Goal: Information Seeking & Learning: Check status

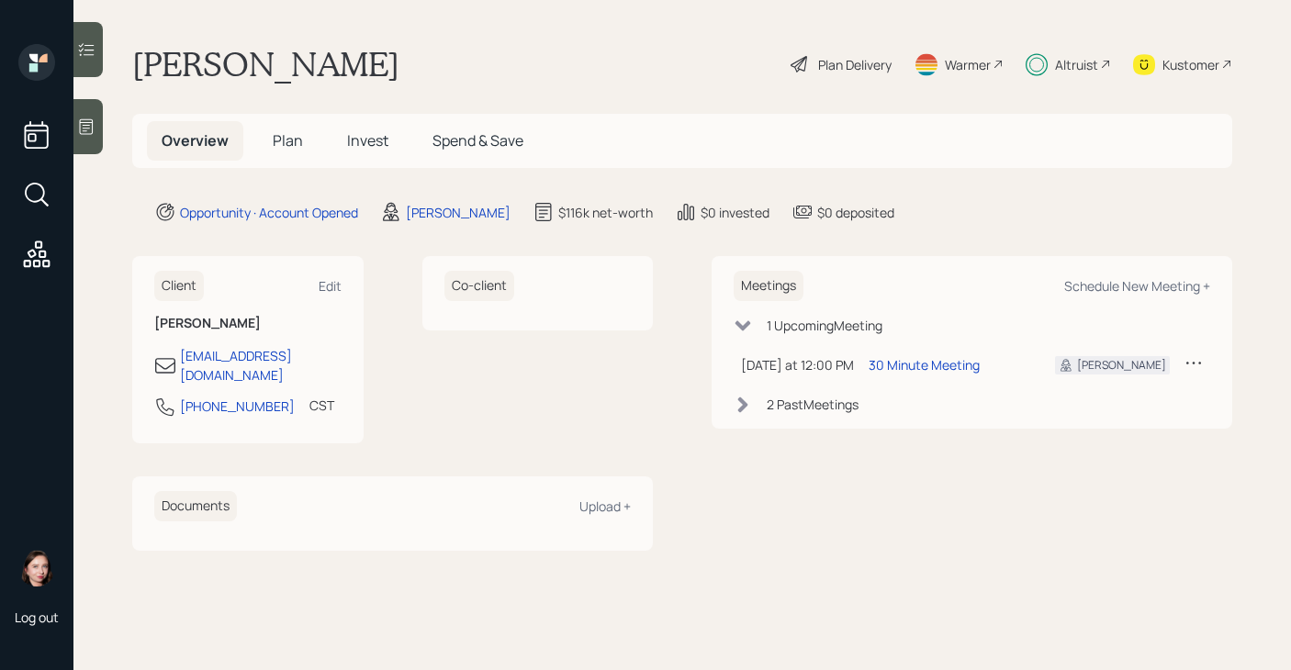
click at [1100, 68] on icon at bounding box center [1105, 64] width 11 height 11
click at [364, 138] on span "Invest" at bounding box center [367, 140] width 41 height 20
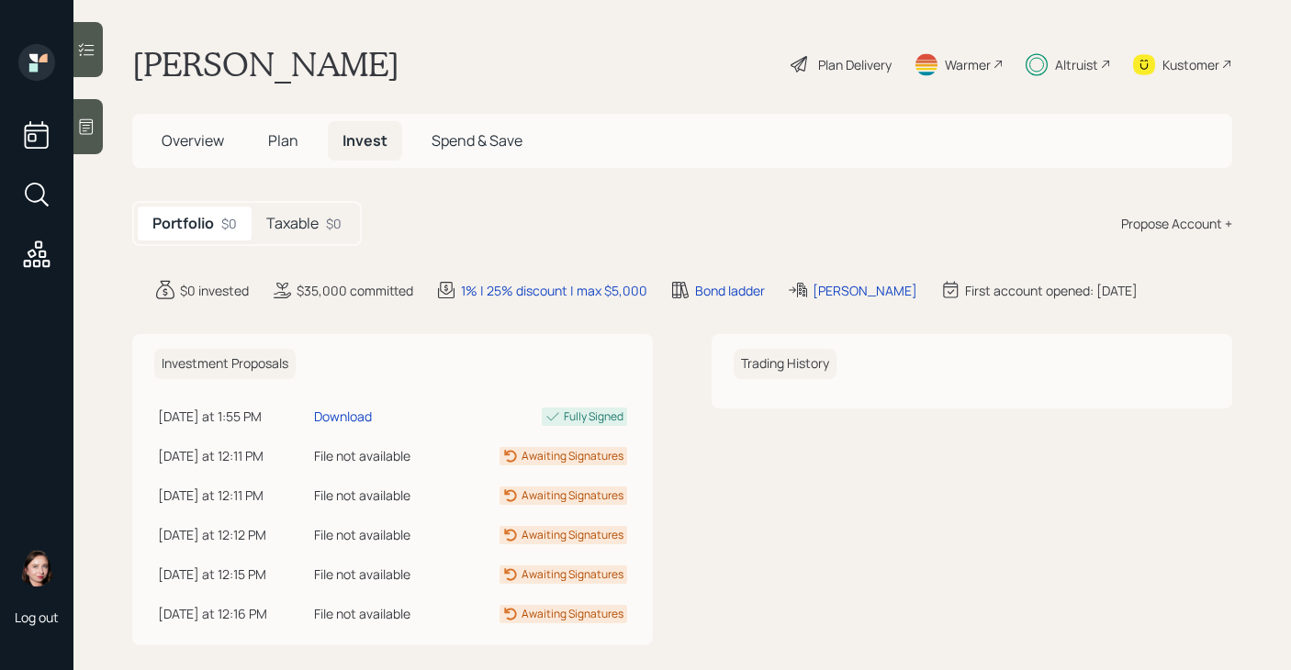
click at [304, 215] on h5 "Taxable" at bounding box center [292, 223] width 52 height 17
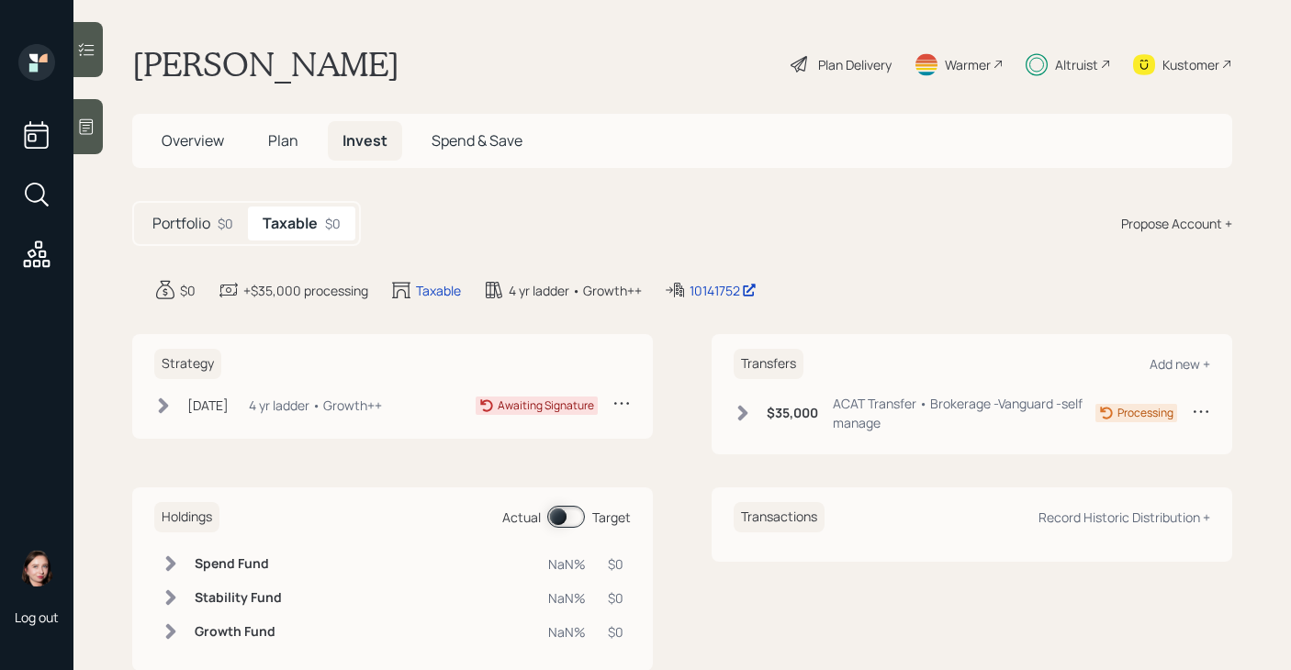
click at [165, 416] on div "[DATE] [DATE] 11:53 AM EDT 4 yr ladder • Growth++" at bounding box center [268, 405] width 228 height 23
click at [1040, 58] on div "Altruist" at bounding box center [1068, 64] width 85 height 40
click at [171, 406] on icon at bounding box center [163, 406] width 18 height 18
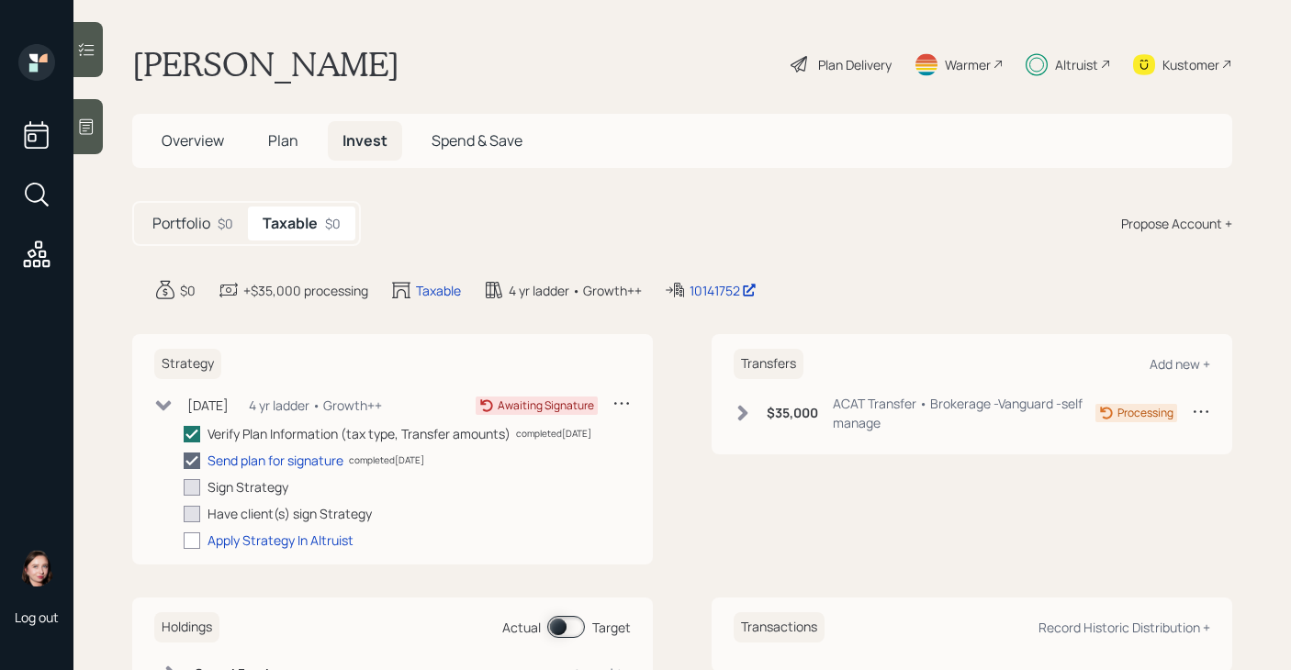
click at [290, 218] on h5 "Taxable" at bounding box center [290, 223] width 55 height 17
click at [307, 157] on h5 "Plan" at bounding box center [283, 140] width 60 height 39
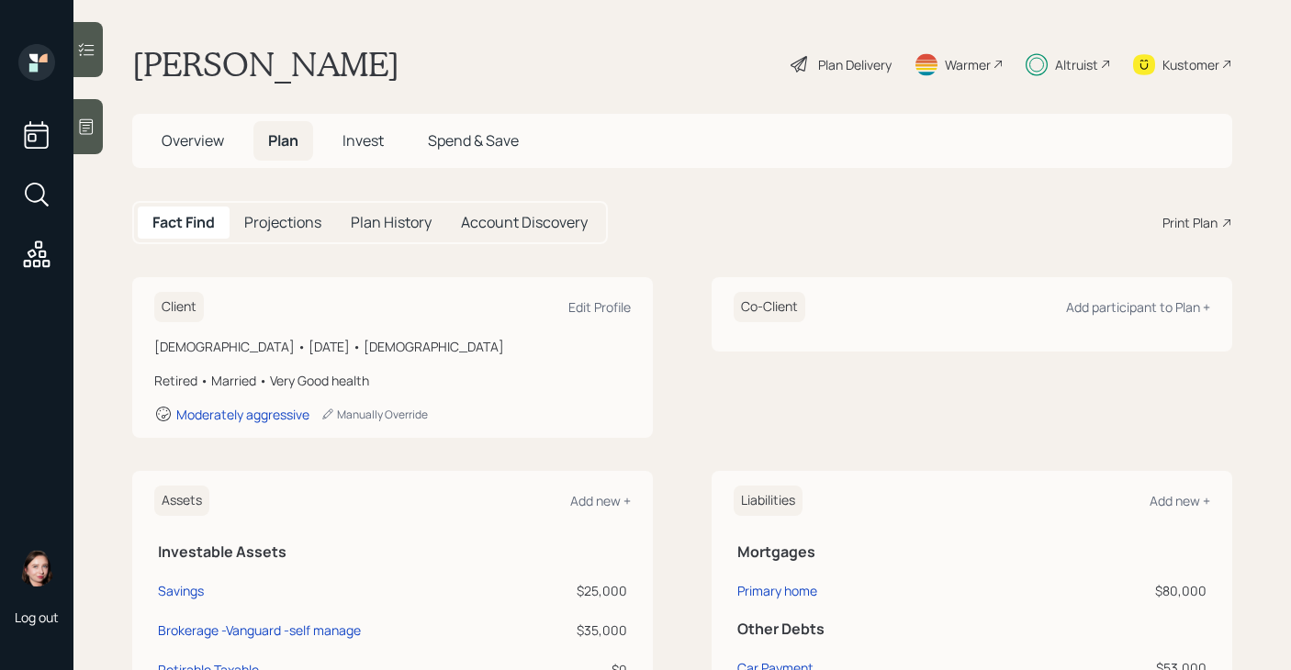
click at [296, 148] on span "Plan" at bounding box center [283, 140] width 30 height 20
click at [377, 140] on span "Invest" at bounding box center [363, 140] width 41 height 20
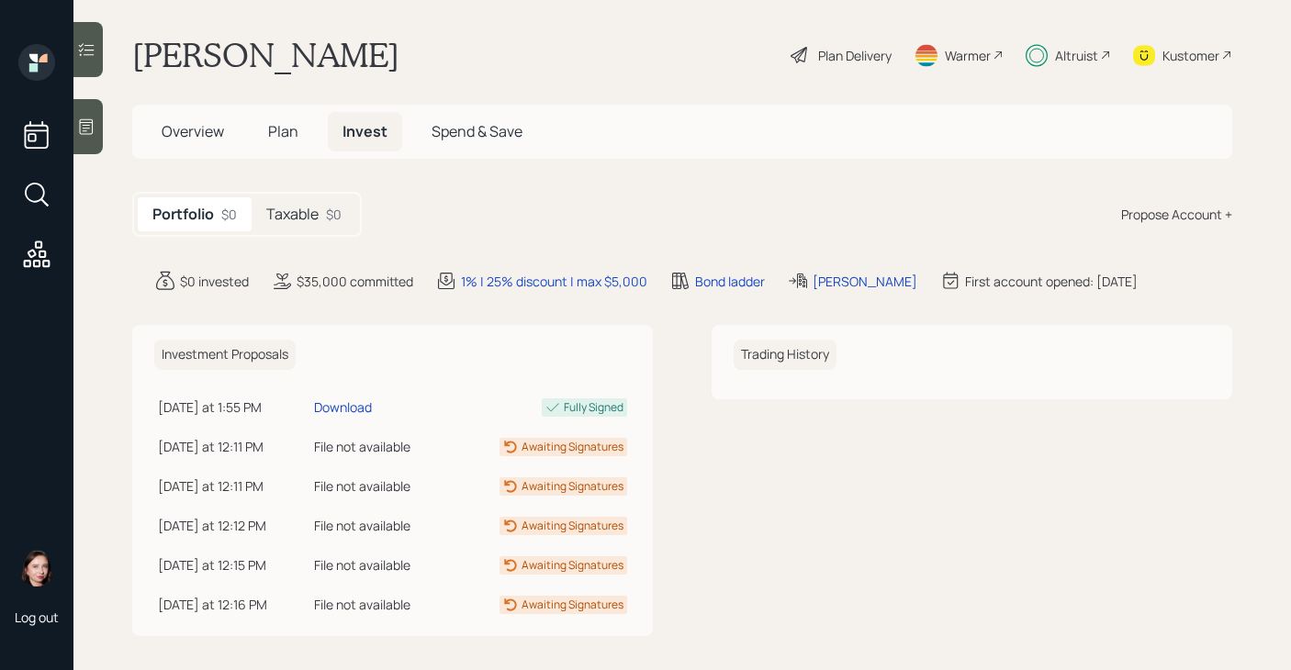
scroll to position [19, 0]
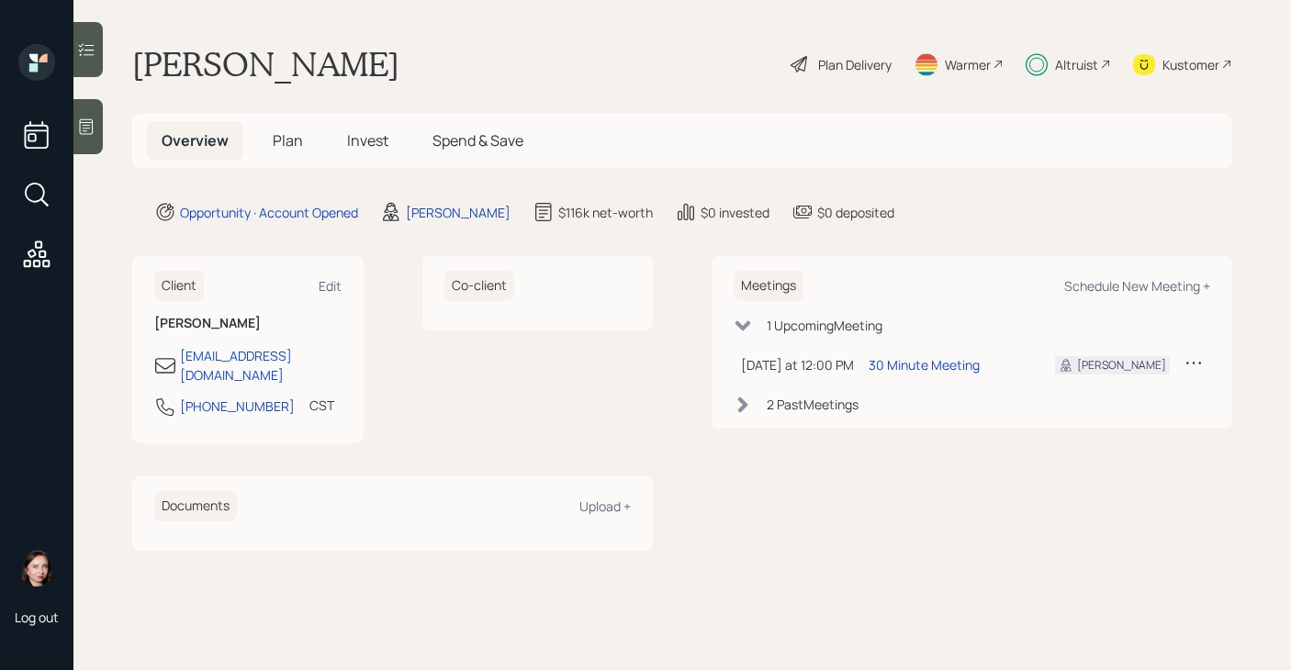
click at [517, 442] on div "account switcher Search clients... current household Copy Household Link Genera…" at bounding box center [645, 335] width 1291 height 670
click at [373, 136] on span "Invest" at bounding box center [367, 140] width 41 height 20
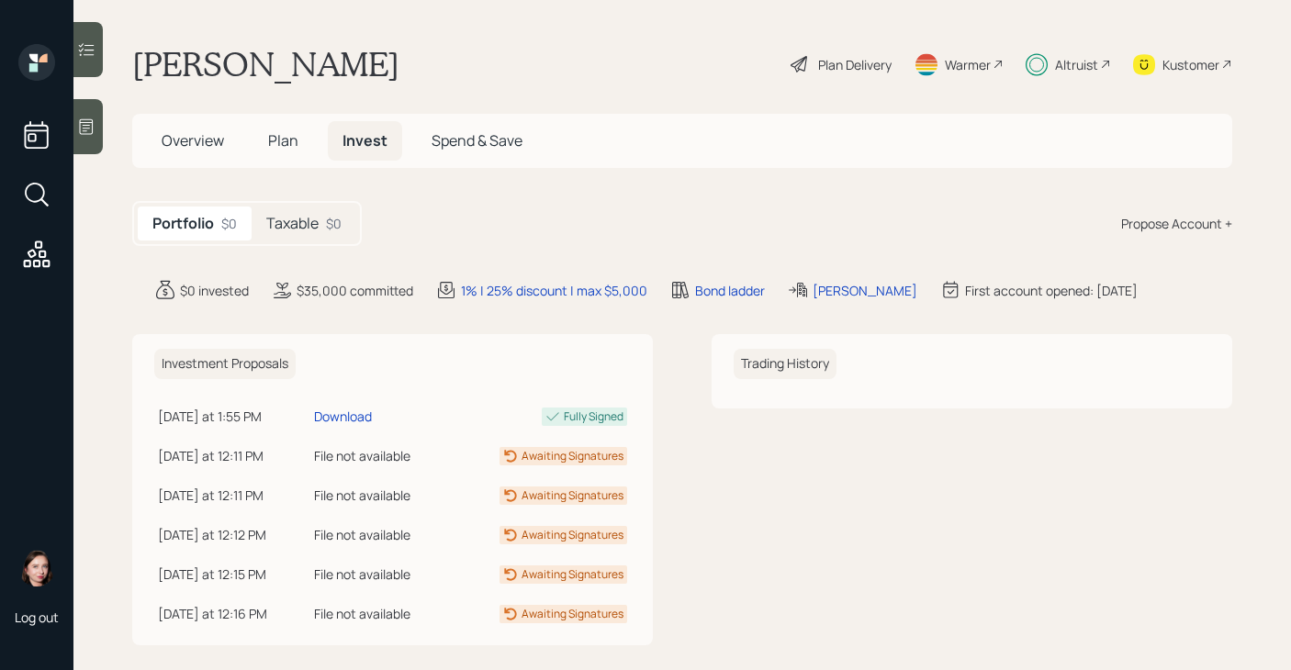
click at [312, 230] on h5 "Taxable" at bounding box center [292, 223] width 52 height 17
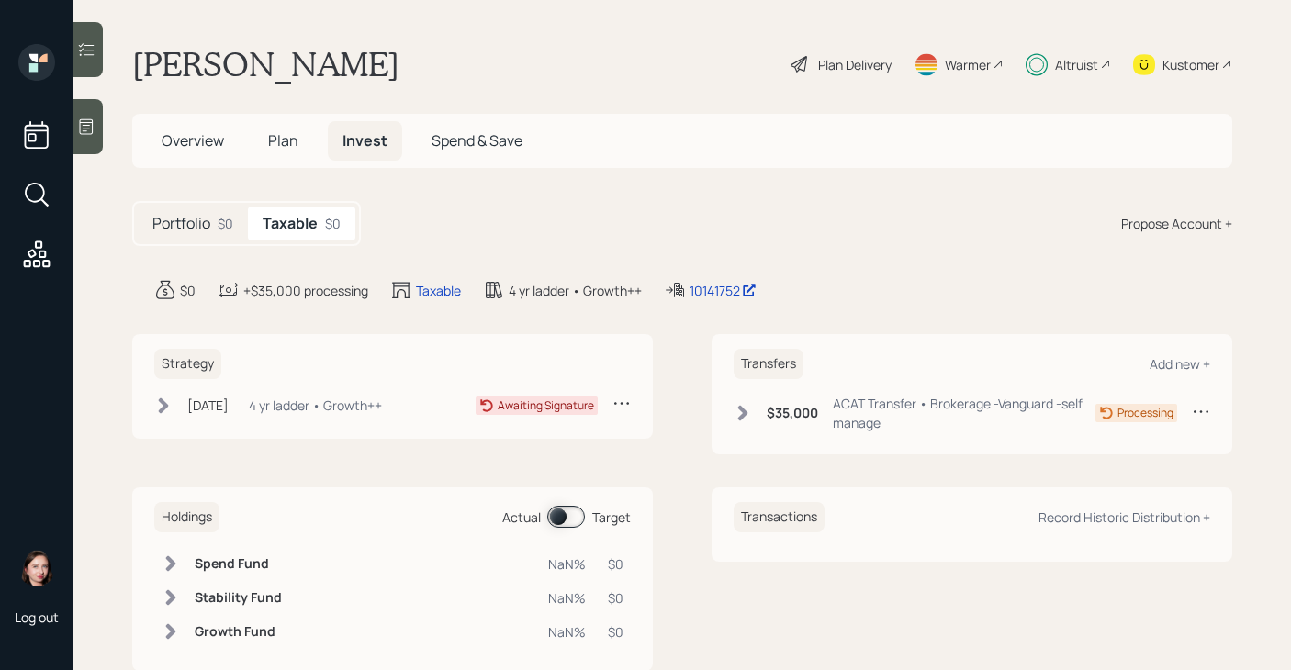
click at [158, 409] on icon at bounding box center [163, 406] width 18 height 18
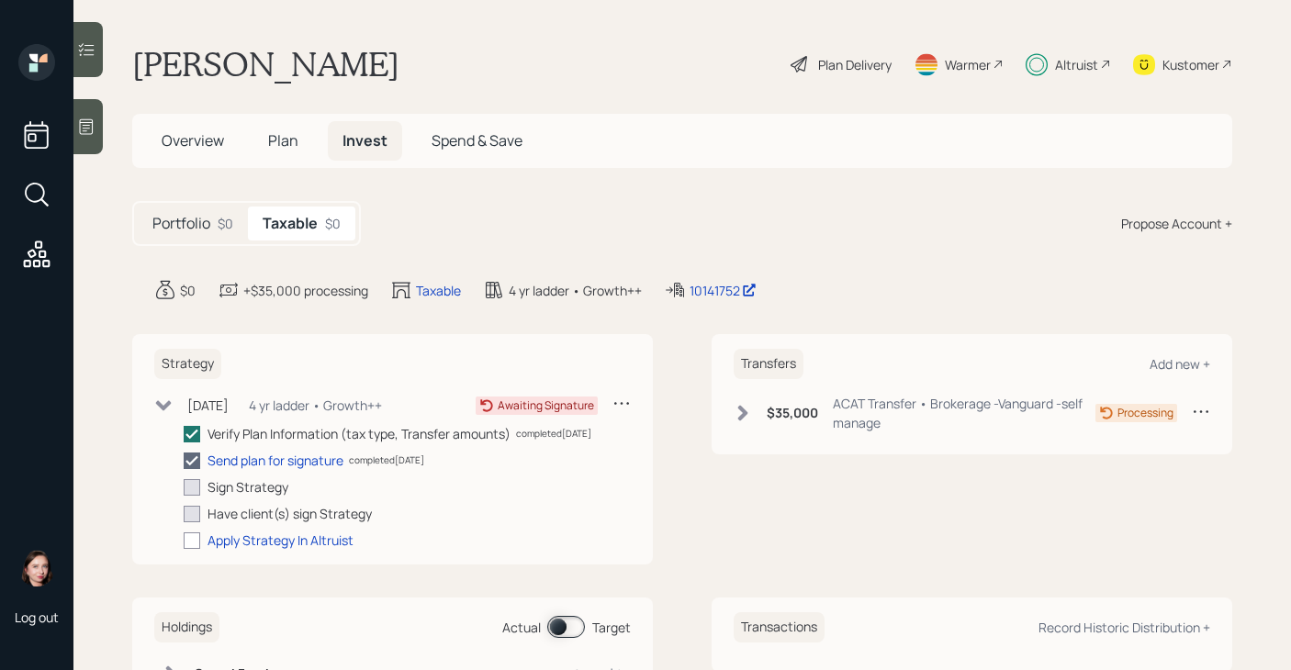
click at [158, 409] on icon at bounding box center [163, 406] width 18 height 18
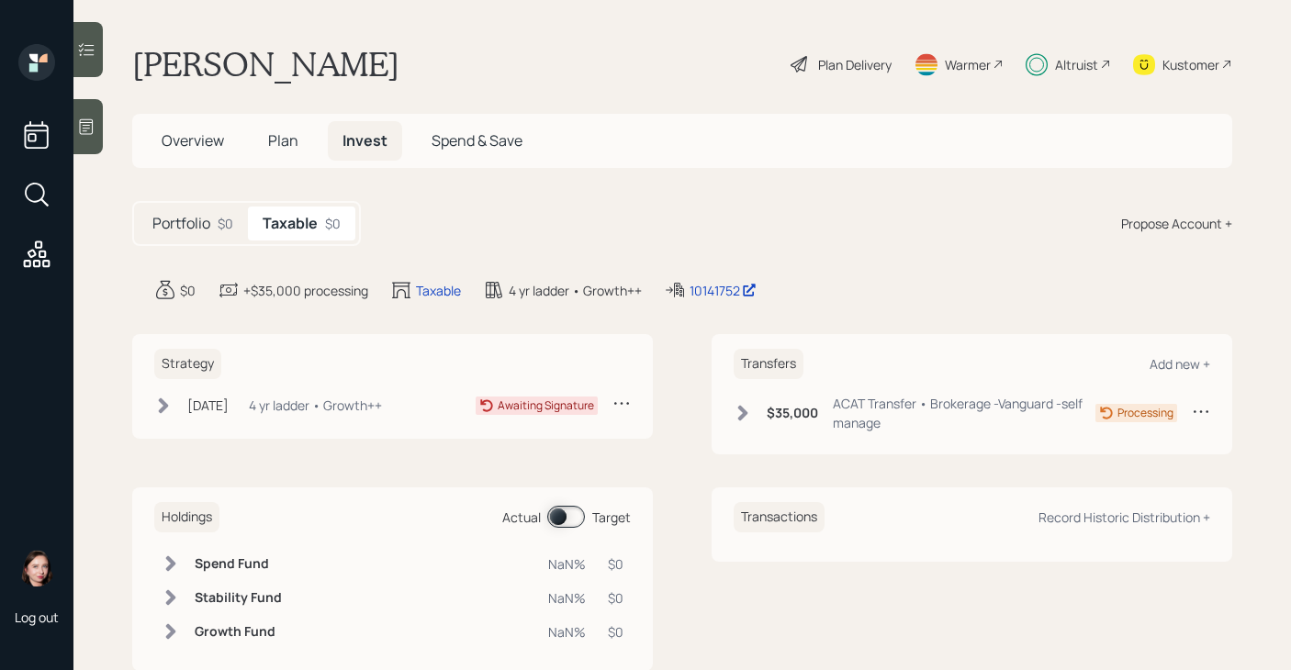
click at [864, 281] on div "$0 +$35,000 processing Taxable 4 yr ladder • Growth++ 10141752" at bounding box center [693, 290] width 1078 height 22
click at [734, 415] on icon at bounding box center [743, 413] width 18 height 18
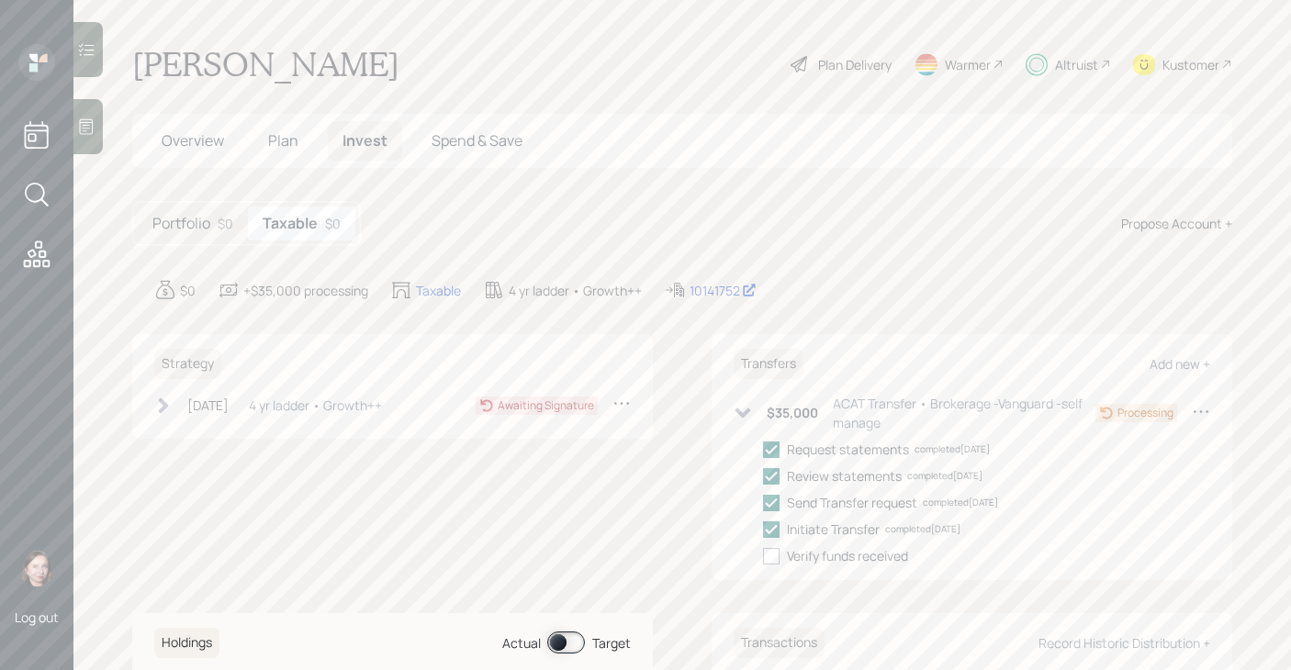
click at [734, 415] on icon at bounding box center [743, 413] width 18 height 18
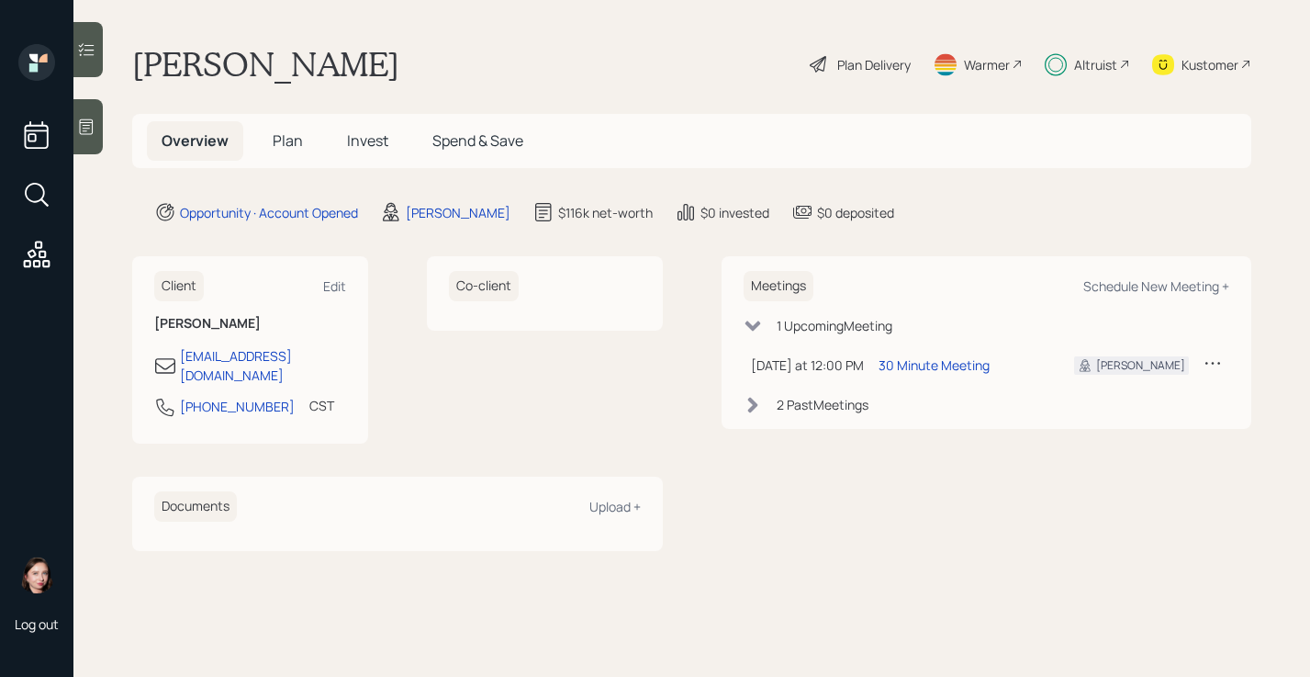
click at [350, 137] on span "Invest" at bounding box center [367, 140] width 41 height 20
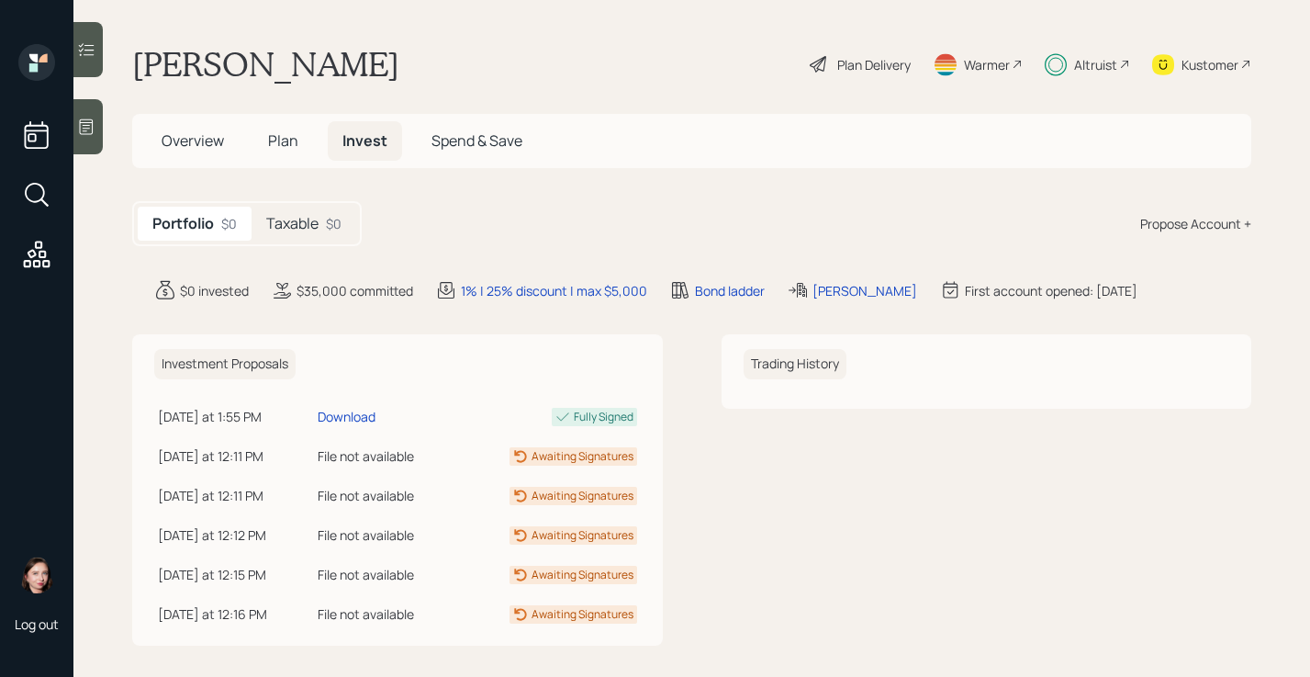
click at [309, 229] on h5 "Taxable" at bounding box center [292, 223] width 52 height 17
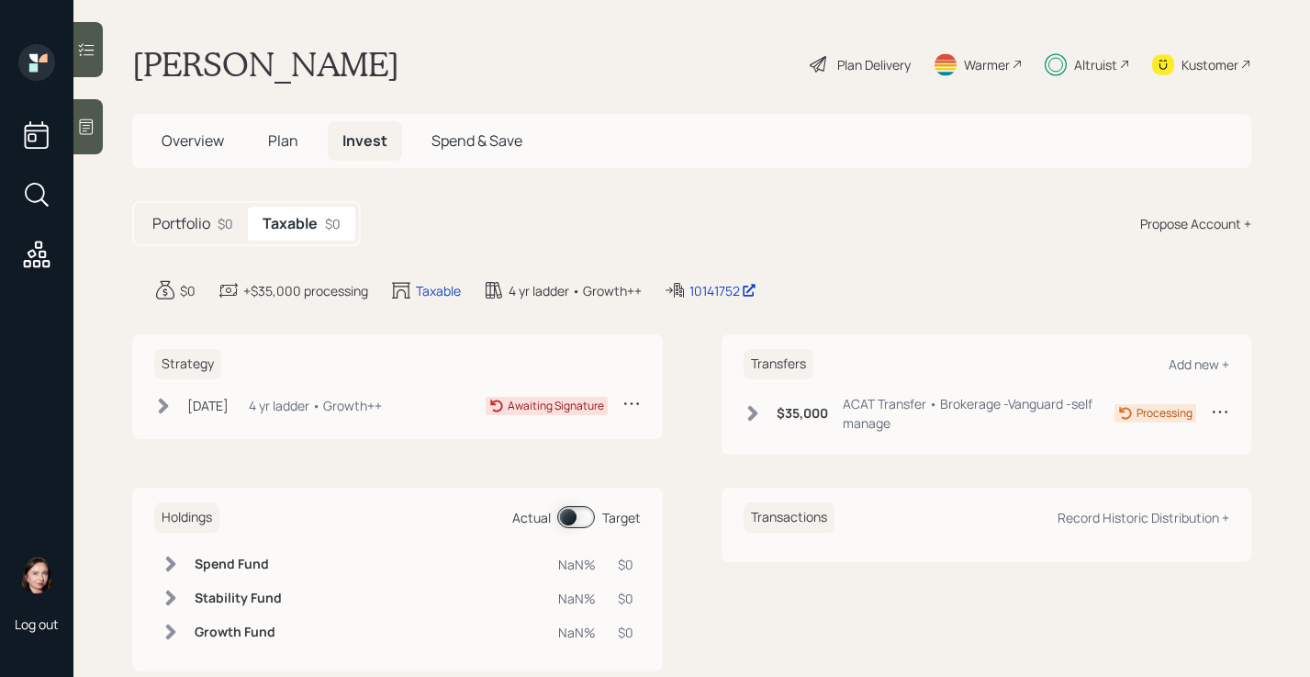
click at [546, 403] on div "Awaiting Signature" at bounding box center [556, 406] width 96 height 17
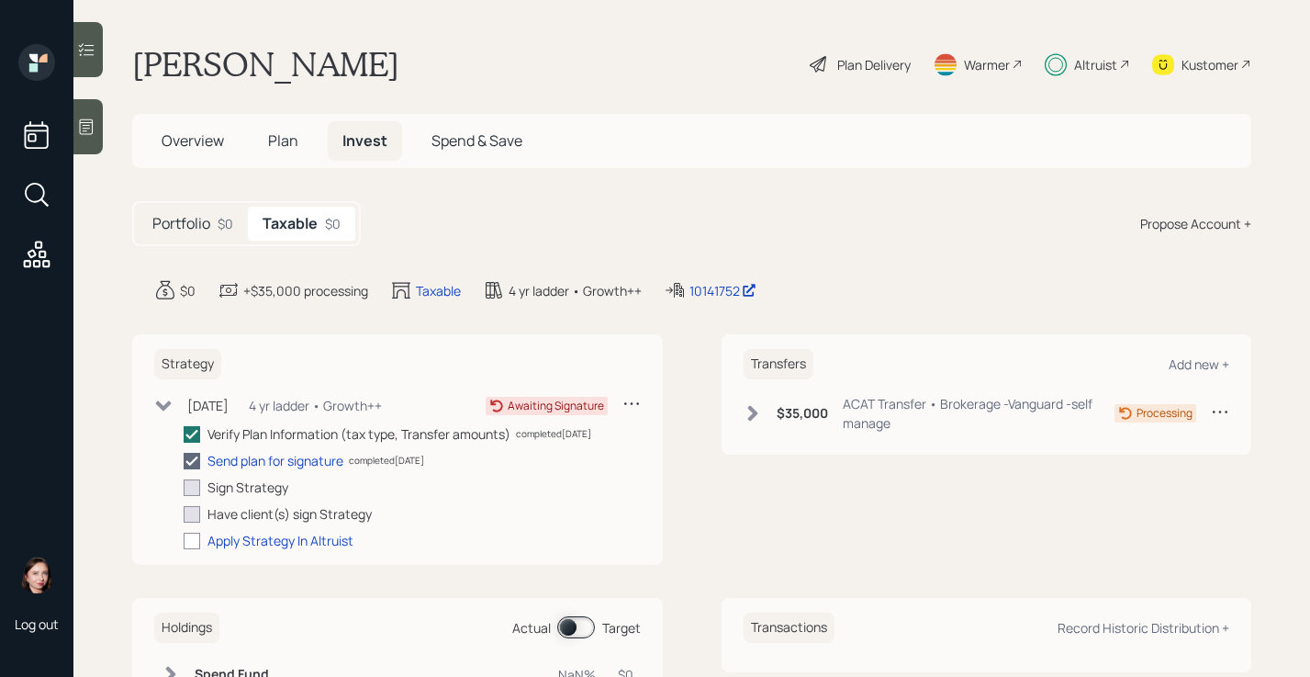
click at [160, 395] on div "Sep 18, 2025 Thursday, September 18, 2025 11:53 AM EDT 4 yr ladder • Growth++" at bounding box center [268, 405] width 228 height 23
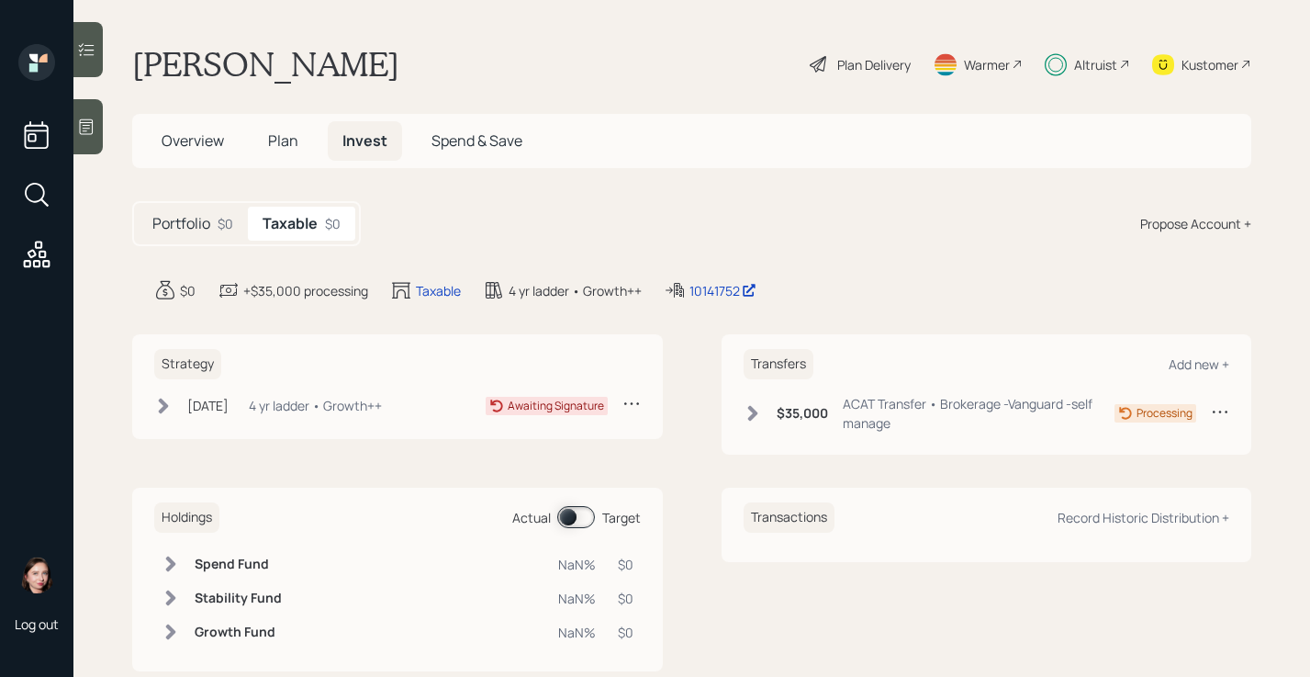
click at [623, 394] on icon at bounding box center [632, 403] width 18 height 18
click at [667, 152] on div "Overview Plan Invest Spend & Save" at bounding box center [691, 141] width 1119 height 54
